Goal: Task Accomplishment & Management: Contribute content

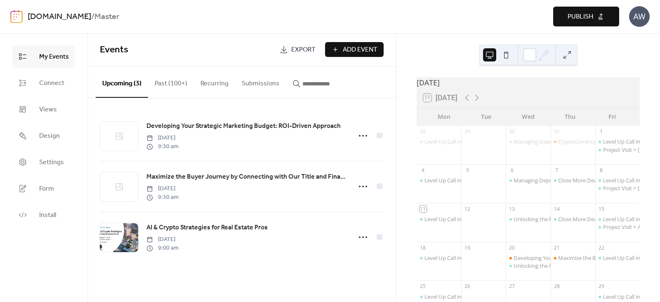
click at [79, 14] on link "[DOMAIN_NAME]" at bounding box center [60, 17] width 64 height 16
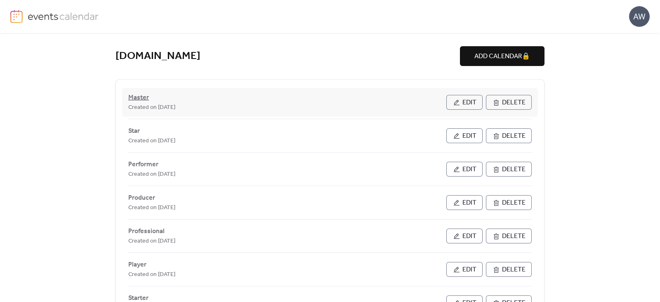
click at [136, 98] on span "Master" at bounding box center [138, 98] width 21 height 10
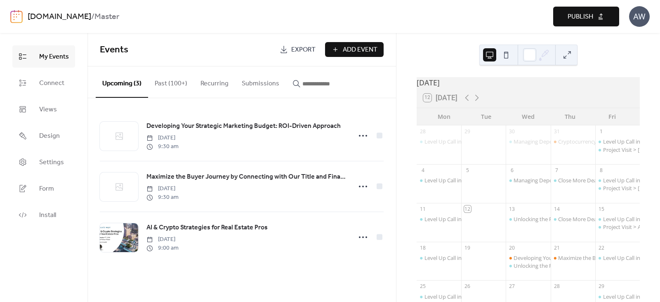
click at [292, 84] on icon "button" at bounding box center [296, 84] width 8 height 8
click at [302, 84] on input "button" at bounding box center [326, 84] width 49 height 10
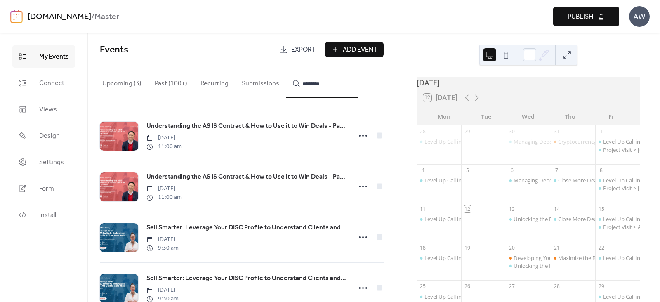
click at [303, 88] on input "********" at bounding box center [326, 84] width 49 height 10
type input "*"
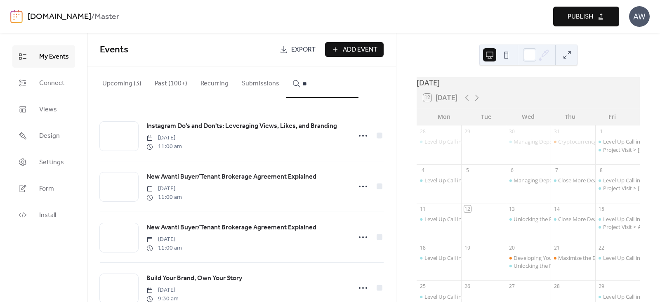
type input "*"
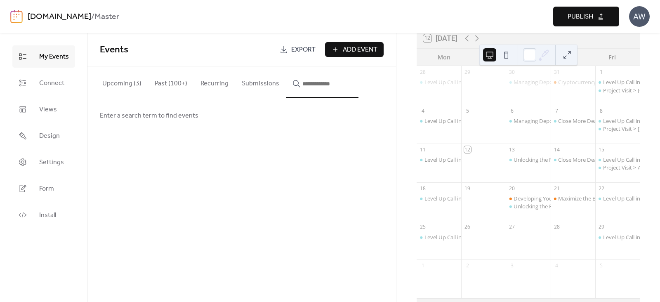
scroll to position [58, 0]
click at [537, 126] on div "Managing Deposits & Disbursements in Spanish" at bounding box center [572, 121] width 118 height 7
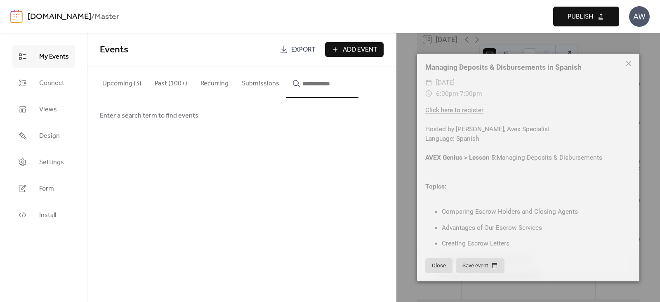
click at [629, 63] on icon at bounding box center [629, 64] width 10 height 10
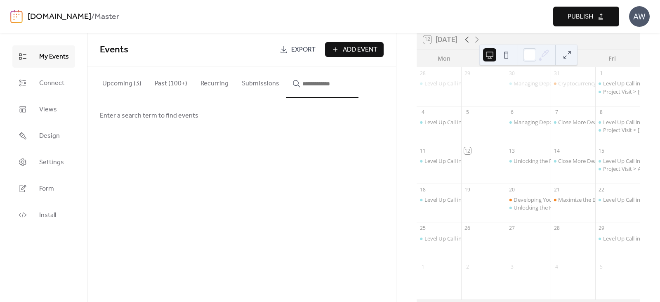
click at [465, 45] on icon at bounding box center [467, 40] width 10 height 10
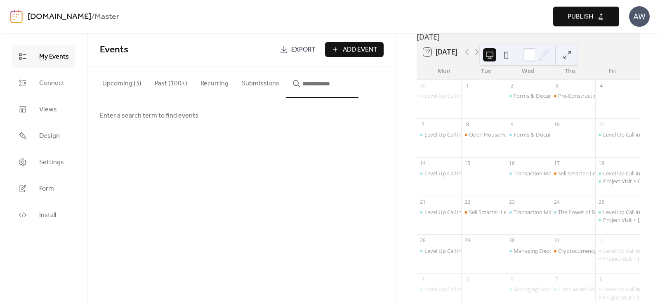
scroll to position [54, 0]
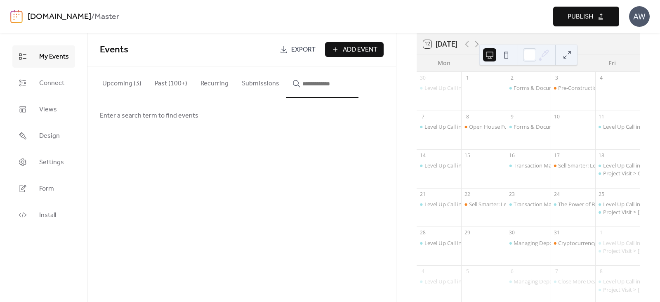
click at [563, 92] on div "Pre-Construction Sales & Marketing in Spanish" at bounding box center [615, 87] width 114 height 7
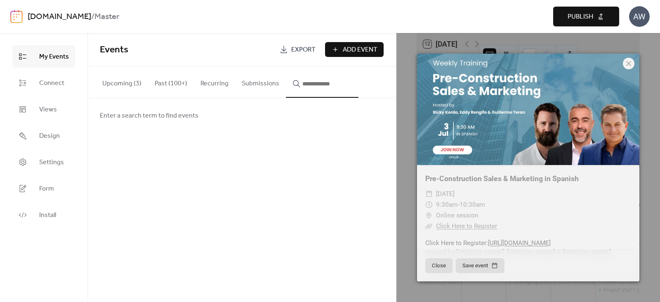
click at [628, 63] on icon at bounding box center [629, 64] width 10 height 10
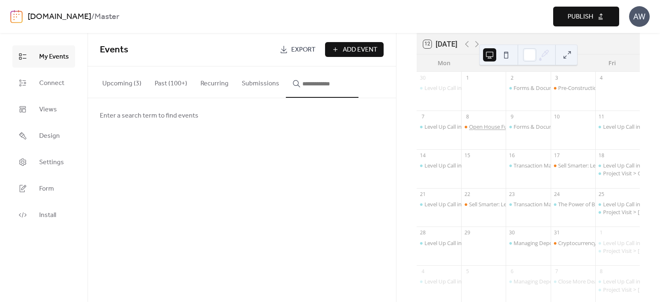
click at [486, 130] on div "Open House Fundamentals: Master Open Houses Even Without a Listing in Spanish" at bounding box center [571, 126] width 205 height 7
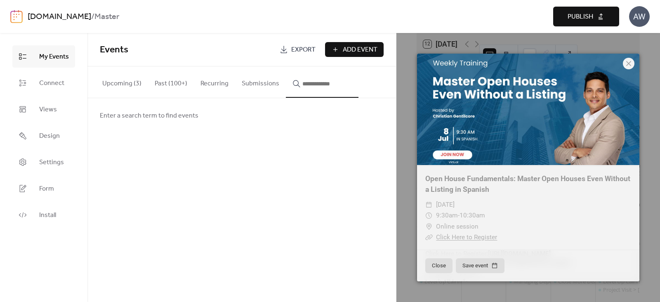
click at [629, 63] on icon at bounding box center [628, 63] width 5 height 5
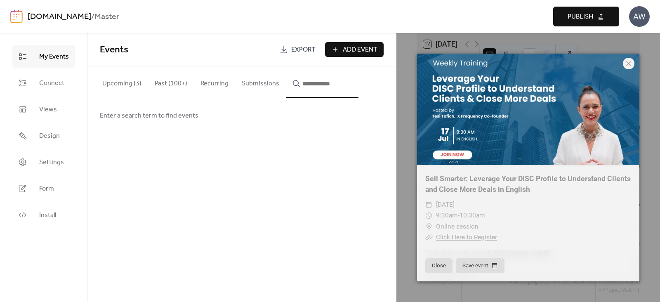
click at [630, 63] on icon at bounding box center [629, 64] width 10 height 10
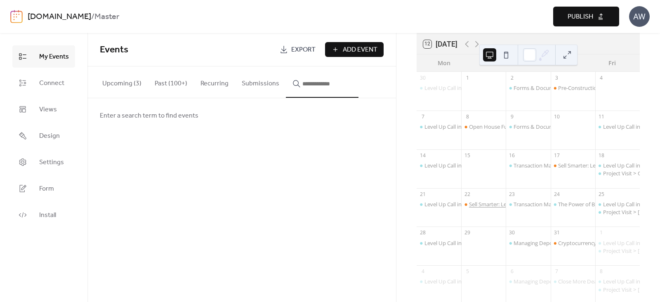
click at [490, 208] on div "Sell Smarter: Leverage Your DISC Profile to Understand Clients and Close More D…" at bounding box center [585, 203] width 233 height 7
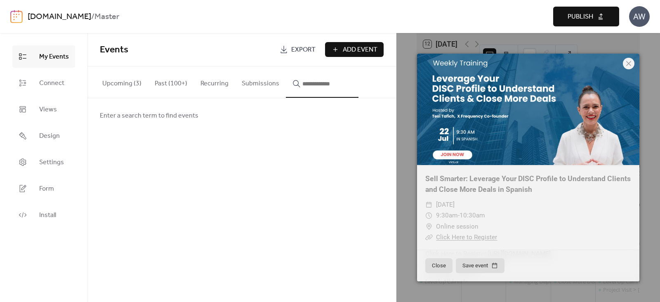
click at [628, 63] on icon at bounding box center [628, 63] width 5 height 5
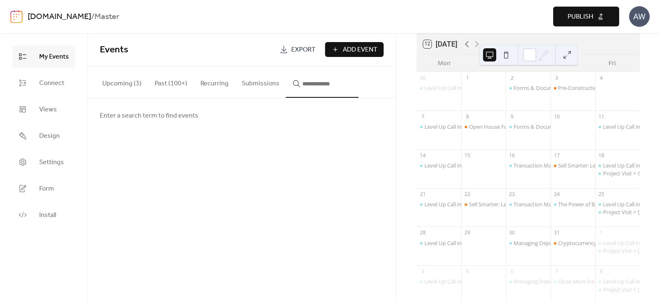
click at [468, 49] on icon at bounding box center [467, 44] width 10 height 10
click at [572, 169] on div "Open House Fundamentals: Master Open Houses Even Without a Listing in English" at bounding box center [659, 165] width 203 height 7
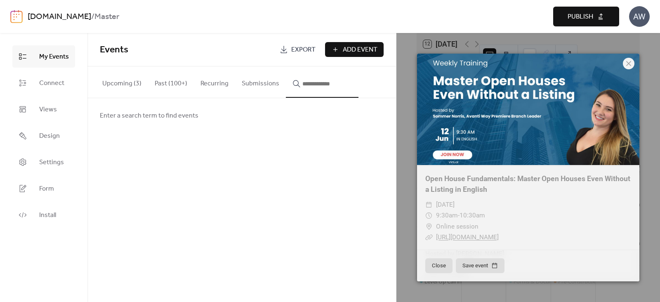
click at [628, 61] on icon at bounding box center [629, 64] width 10 height 10
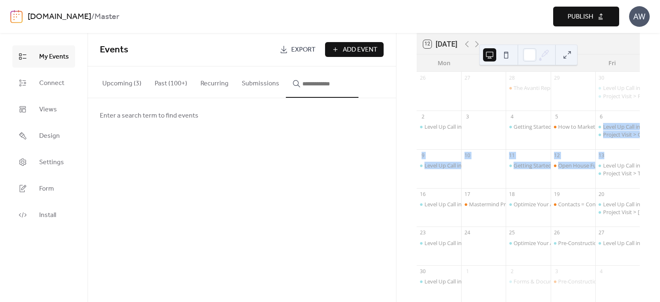
drag, startPoint x: 657, startPoint y: 128, endPoint x: 659, endPoint y: 162, distance: 33.9
click at [659, 162] on div "[DATE] 12 [DATE] Mon Tue Wed Thu Fri 26 27 28 The Avanti Report in Spanish: 202…" at bounding box center [528, 167] width 264 height 269
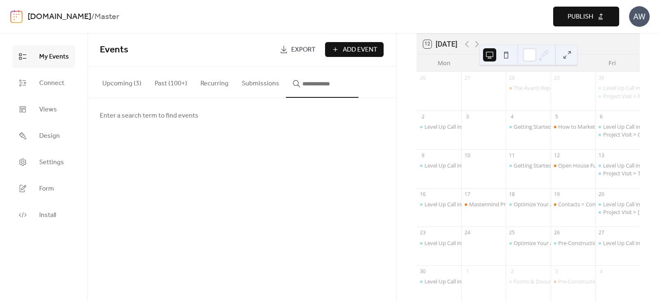
click at [650, 121] on div "[DATE] 12 [DATE] Mon Tue Wed Thu Fri 26 27 28 The Avanti Report in Spanish: 202…" at bounding box center [528, 167] width 264 height 269
click at [567, 247] on div "Pre-Construction Sales & Marketing in English" at bounding box center [614, 242] width 112 height 7
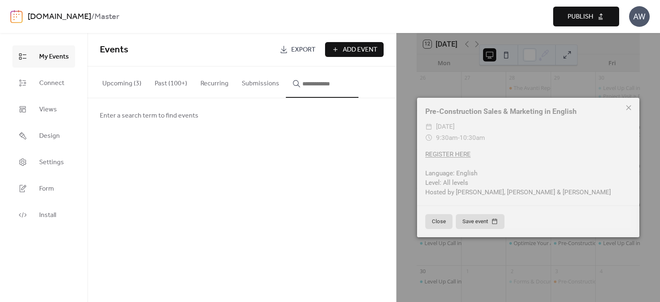
click at [628, 108] on icon at bounding box center [629, 108] width 10 height 10
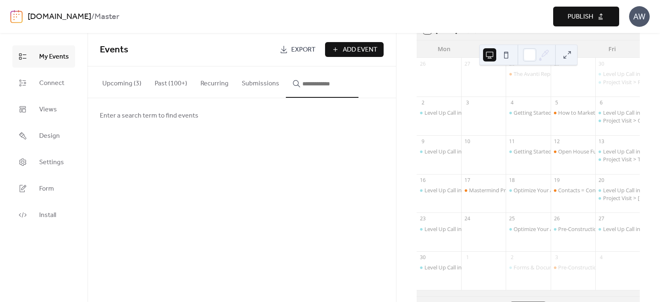
scroll to position [67, 0]
click at [476, 36] on icon at bounding box center [477, 31] width 10 height 10
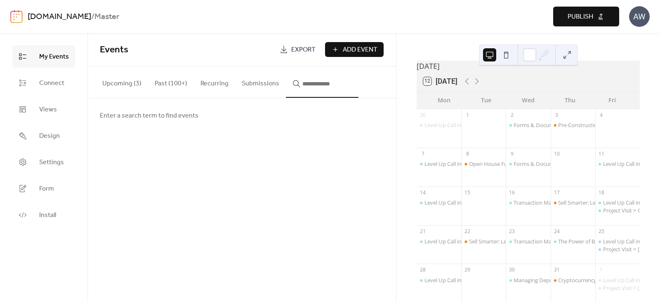
scroll to position [15, 0]
click at [476, 88] on icon at bounding box center [477, 83] width 10 height 10
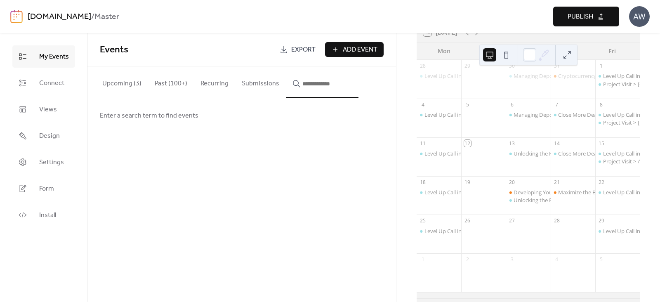
scroll to position [69, 0]
click at [523, 193] on div "Developing Your Strategic Marketing Budget: ROI-Driven Approach" at bounding box center [595, 188] width 164 height 7
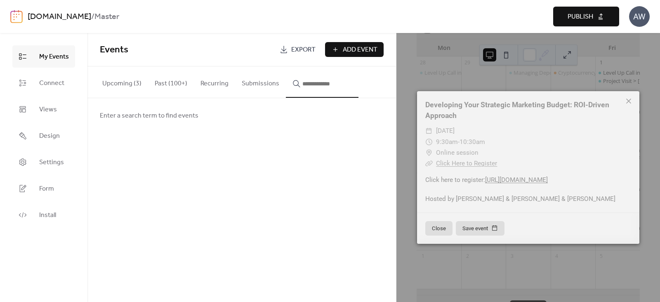
click at [626, 101] on icon at bounding box center [629, 101] width 10 height 10
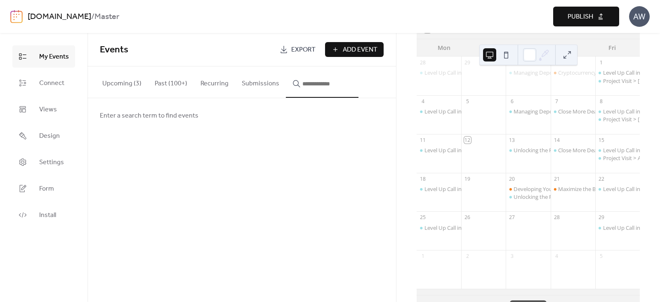
click at [121, 83] on button "Upcoming (3)" at bounding box center [122, 81] width 52 height 31
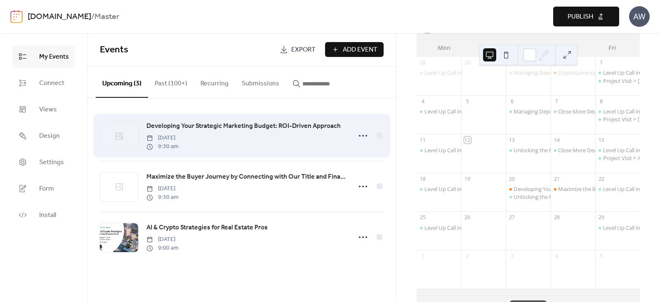
click at [185, 126] on span "Developing Your Strategic Marketing Budget: ROI-Driven Approach" at bounding box center [243, 126] width 194 height 10
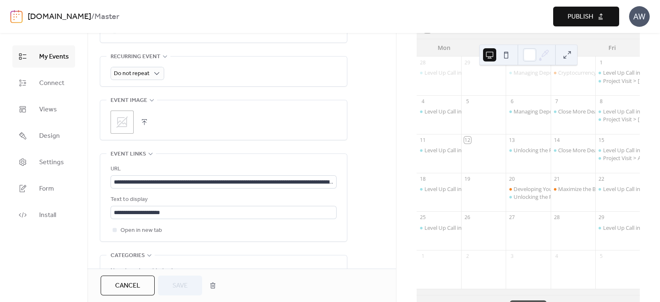
scroll to position [365, 0]
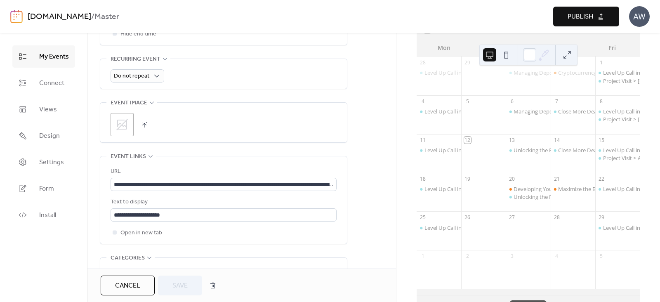
click at [126, 121] on icon at bounding box center [122, 125] width 12 height 12
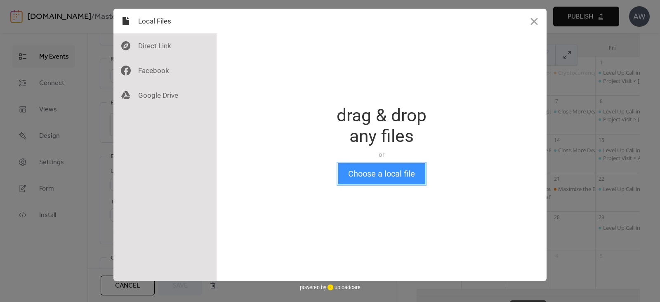
click at [353, 180] on button "Choose a local file" at bounding box center [381, 173] width 87 height 21
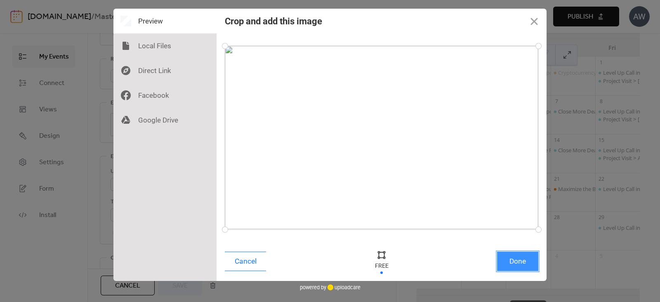
click at [513, 262] on button "Done" at bounding box center [517, 261] width 41 height 19
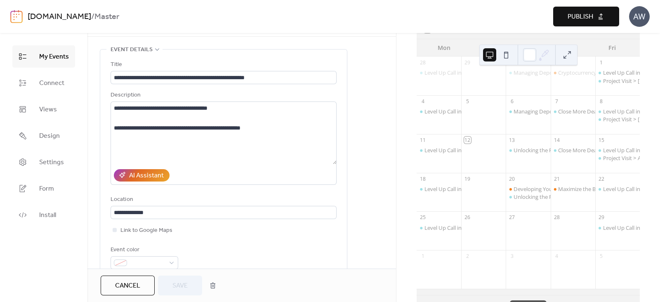
scroll to position [0, 0]
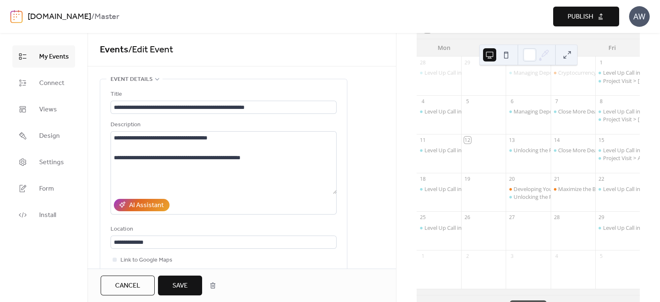
click at [179, 284] on span "Save" at bounding box center [179, 286] width 15 height 10
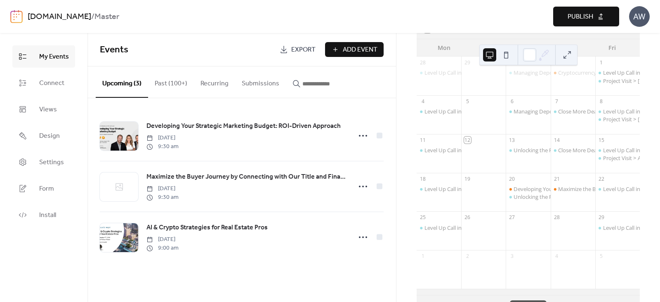
click at [583, 16] on span "Publish" at bounding box center [580, 17] width 26 height 10
click at [68, 19] on link "[DOMAIN_NAME]" at bounding box center [60, 17] width 64 height 16
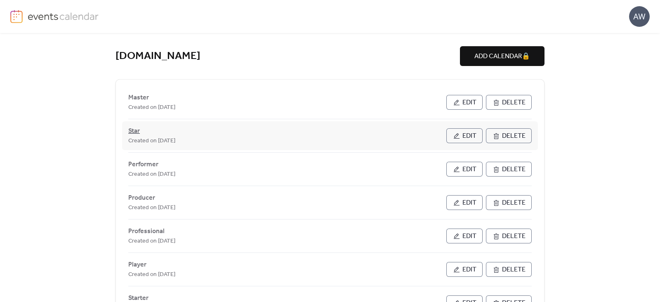
click at [135, 129] on span "Star" at bounding box center [134, 131] width 12 height 10
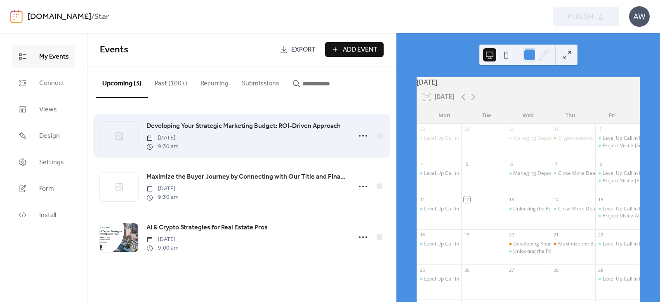
click at [167, 127] on span "Developing Your Strategic Marketing Budget: ROI-Driven Approach" at bounding box center [243, 126] width 194 height 10
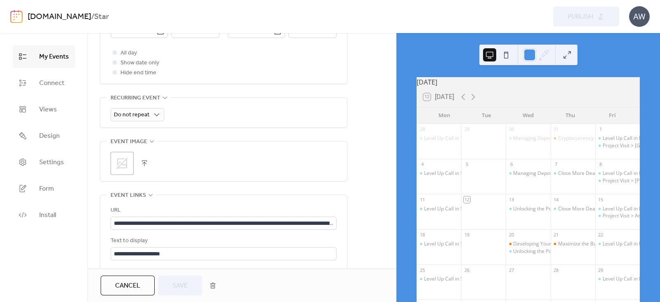
scroll to position [326, 0]
click at [124, 160] on icon at bounding box center [121, 162] width 13 height 13
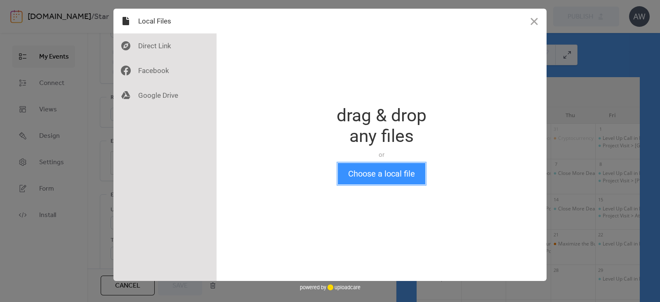
click at [368, 178] on button "Choose a local file" at bounding box center [381, 173] width 87 height 21
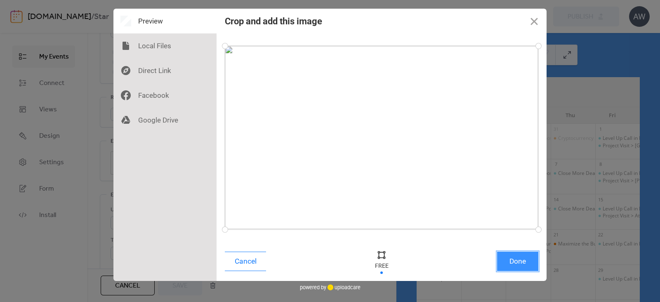
click at [518, 259] on button "Done" at bounding box center [517, 261] width 41 height 19
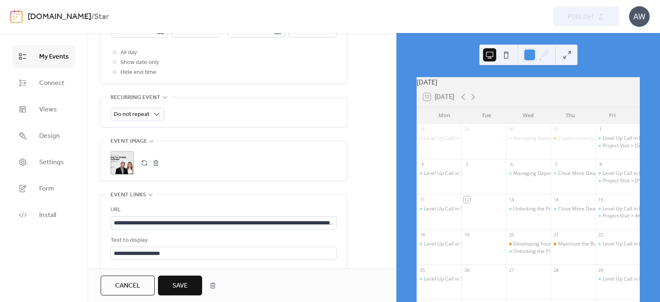
click at [180, 284] on span "Save" at bounding box center [179, 286] width 15 height 10
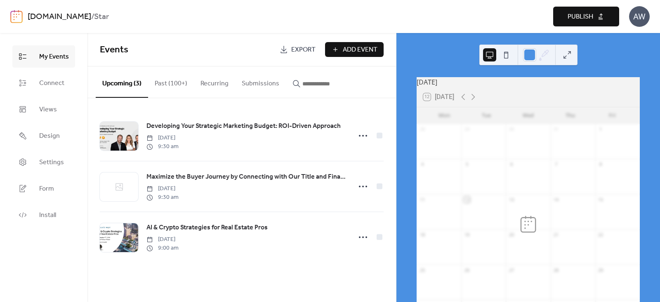
click at [587, 14] on span "Publish" at bounding box center [580, 17] width 26 height 10
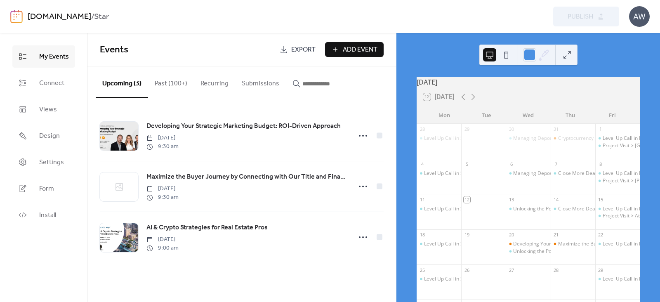
click at [91, 20] on link "[DOMAIN_NAME]" at bounding box center [60, 17] width 64 height 16
